Goal: Transaction & Acquisition: Purchase product/service

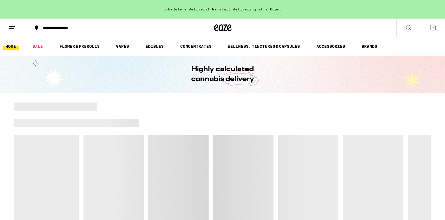
click at [433, 30] on icon at bounding box center [432, 27] width 7 height 7
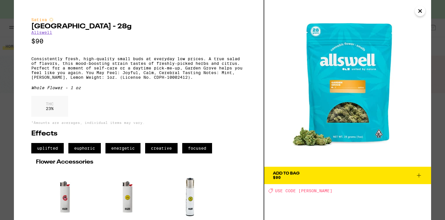
click at [419, 13] on icon "Close" at bounding box center [419, 11] width 7 height 9
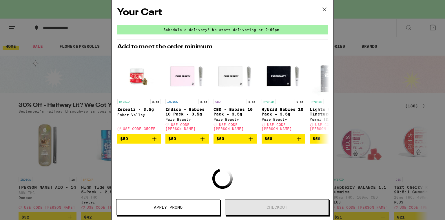
click at [323, 8] on icon at bounding box center [324, 9] width 3 height 3
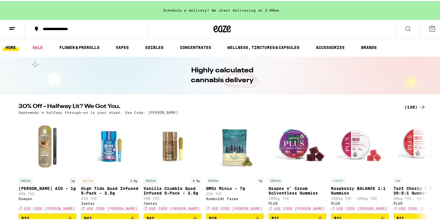
click at [430, 29] on icon at bounding box center [432, 27] width 7 height 7
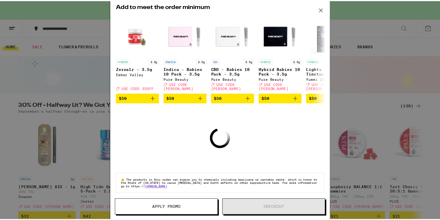
scroll to position [41, 0]
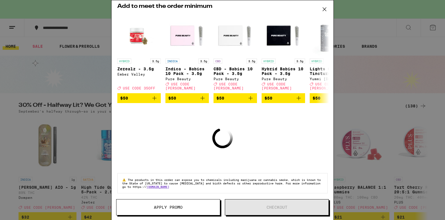
click at [203, 149] on div "Your Cart Schedule a delivery! We start delivering at 2:00pm. Add to meet the o…" at bounding box center [222, 101] width 222 height 202
click at [174, 209] on span "Apply Promo" at bounding box center [168, 207] width 29 height 4
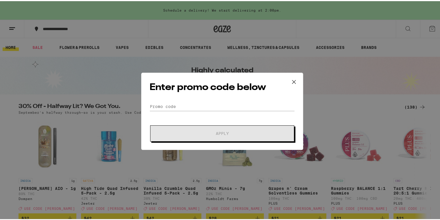
click at [292, 81] on icon at bounding box center [294, 80] width 9 height 9
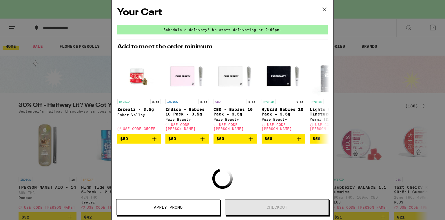
click at [159, 206] on span "Apply Promo" at bounding box center [168, 207] width 29 height 4
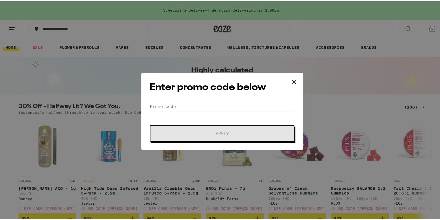
click at [181, 100] on div "Enter promo code below Promo Code Apply" at bounding box center [222, 110] width 162 height 77
click at [175, 105] on input "Promo Code" at bounding box center [222, 105] width 145 height 9
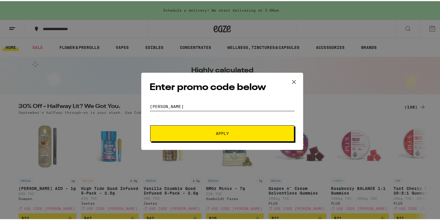
type input "[PERSON_NAME]"
click at [224, 130] on span "Apply" at bounding box center [222, 132] width 13 height 4
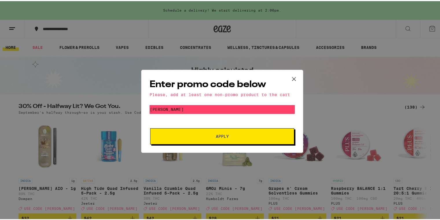
click at [292, 76] on icon at bounding box center [294, 78] width 9 height 9
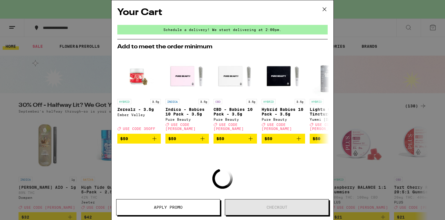
click at [324, 10] on icon at bounding box center [324, 9] width 3 height 3
